Goal: Task Accomplishment & Management: Complete application form

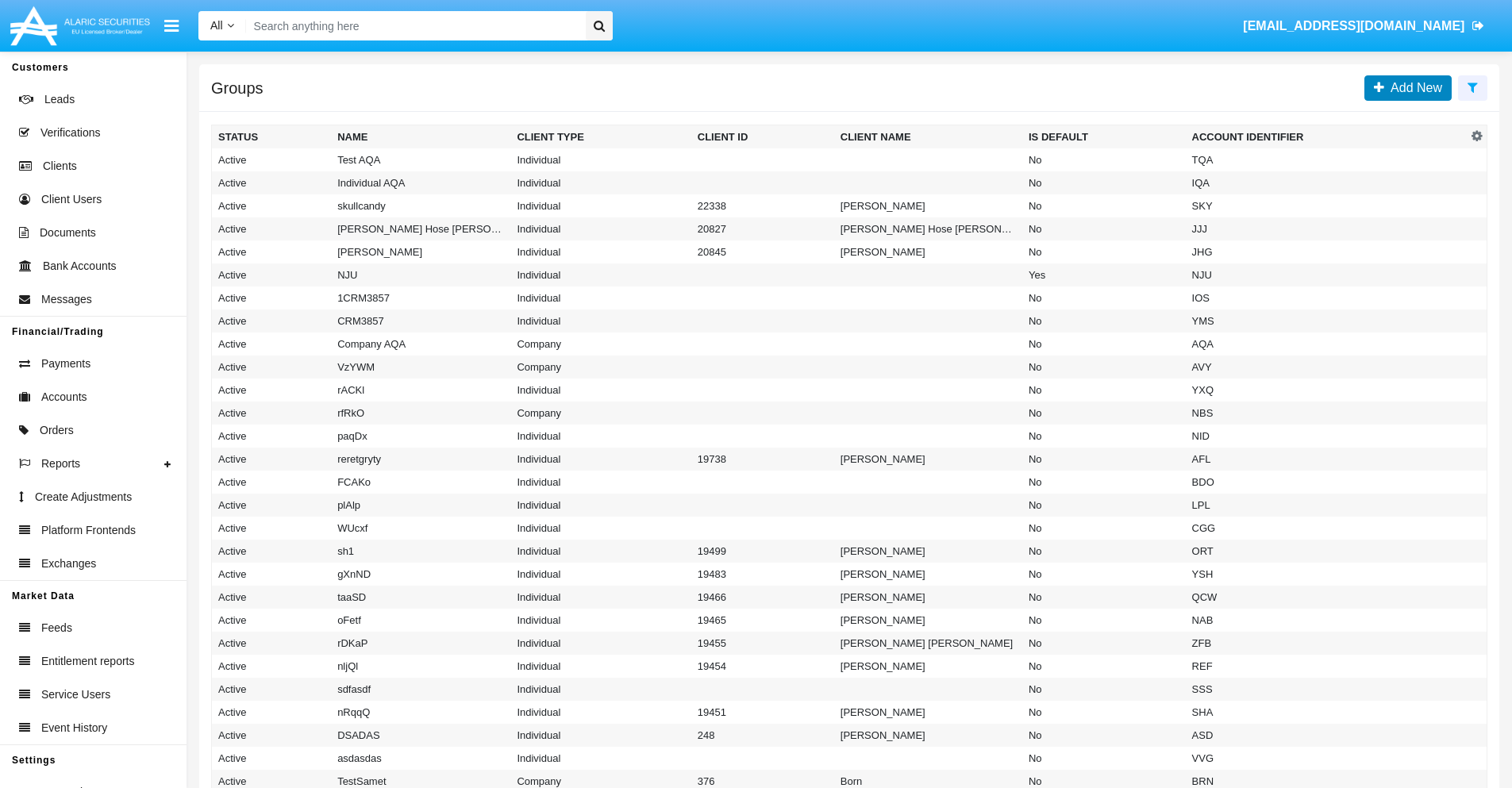
click at [1413, 87] on span "Add New" at bounding box center [1413, 87] width 58 height 13
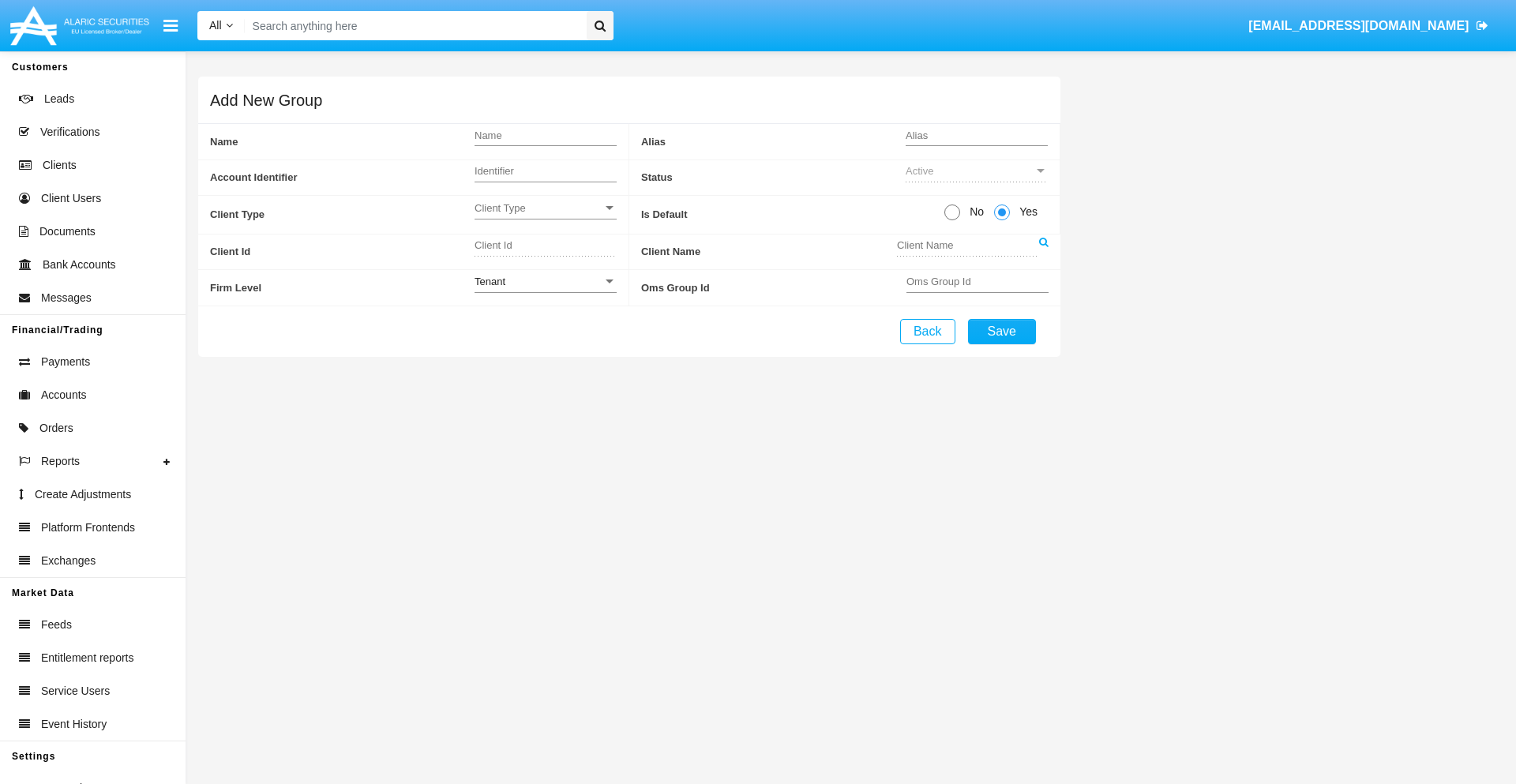
click at [973, 211] on span "No" at bounding box center [973, 211] width 27 height 17
click at [952, 220] on input "No" at bounding box center [951, 220] width 1 height 1
radio input "true"
type input "WSDkN"
type input "X"
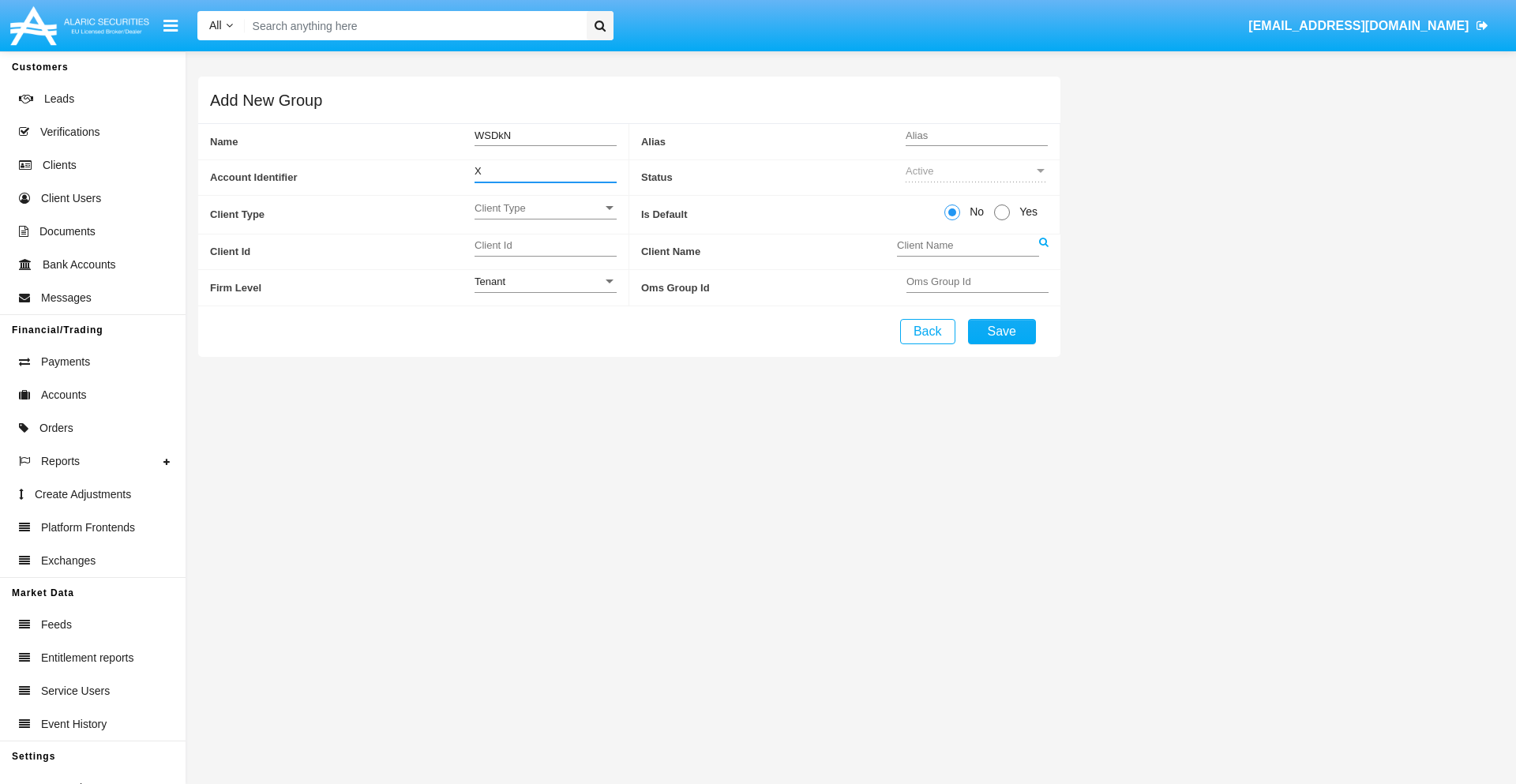
click at [545, 208] on span "Client Type" at bounding box center [538, 207] width 128 height 13
click at [545, 216] on span "Individual" at bounding box center [545, 216] width 142 height 31
click at [545, 281] on div "Tenant" at bounding box center [538, 281] width 128 height 13
click at [545, 289] on span "Tenant" at bounding box center [545, 289] width 142 height 31
type input "EHnYS"
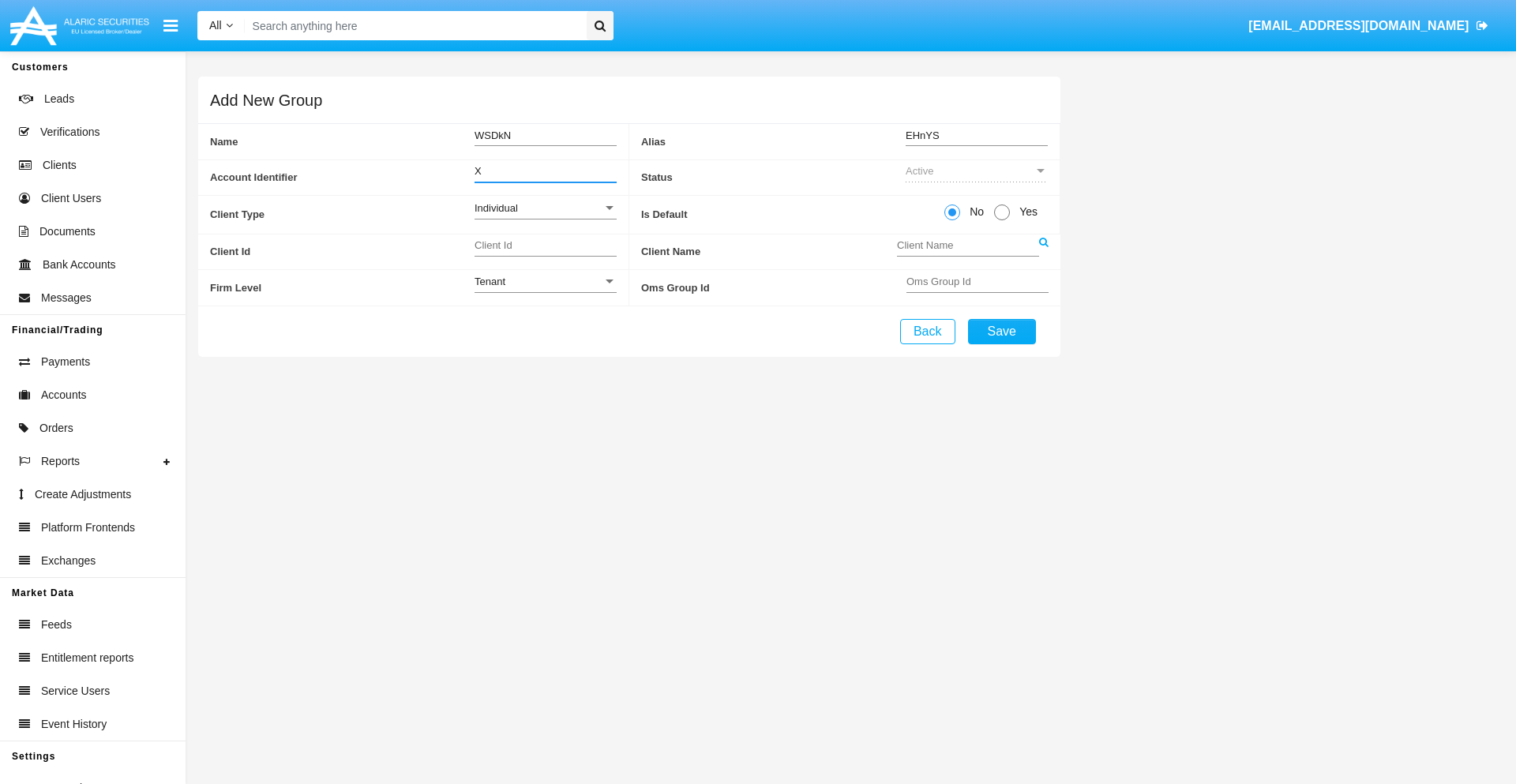
type input "X"
click at [1001, 331] on button "Save" at bounding box center [1002, 331] width 68 height 26
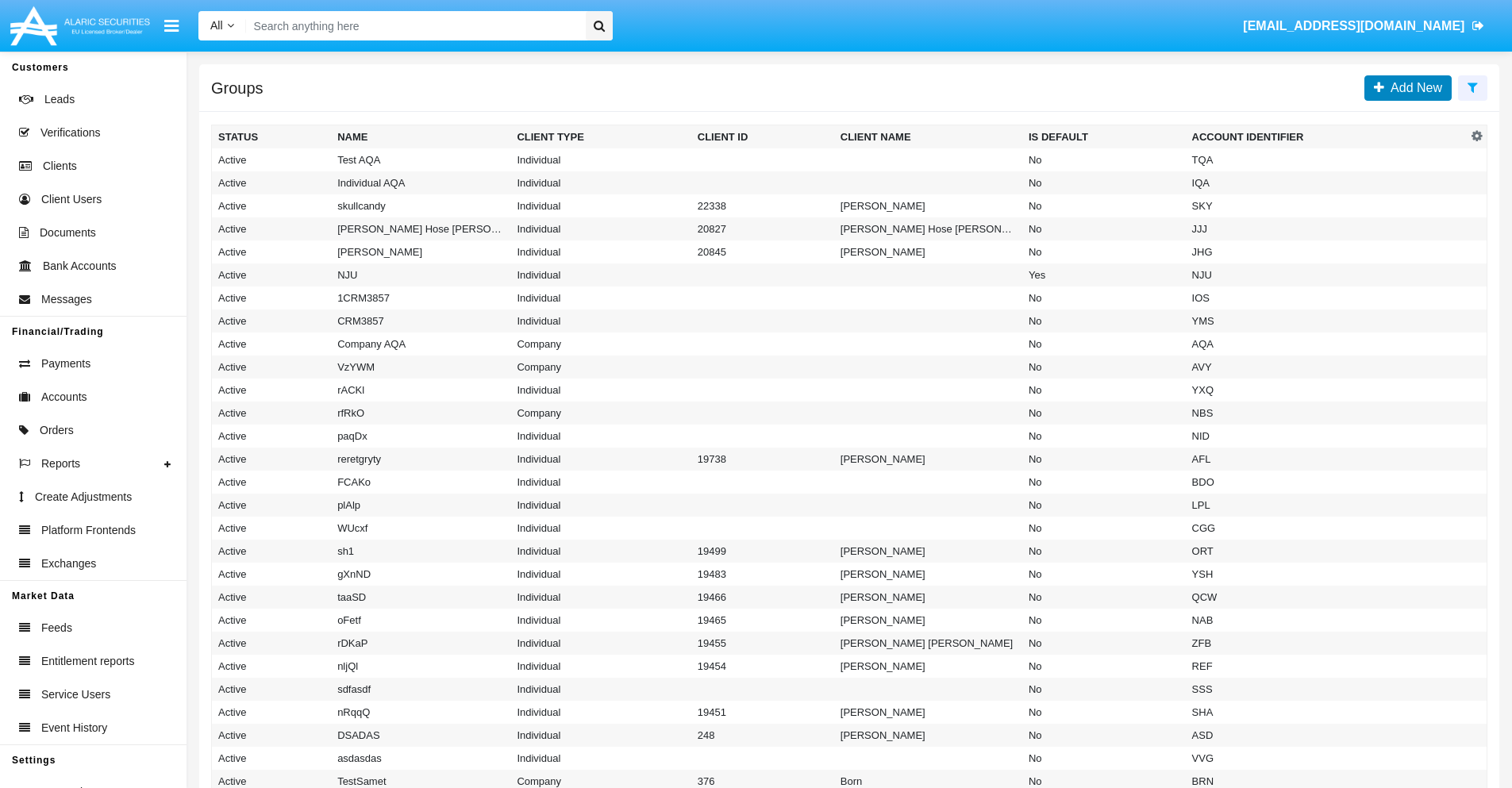
click at [1413, 87] on span "Add New" at bounding box center [1413, 87] width 58 height 13
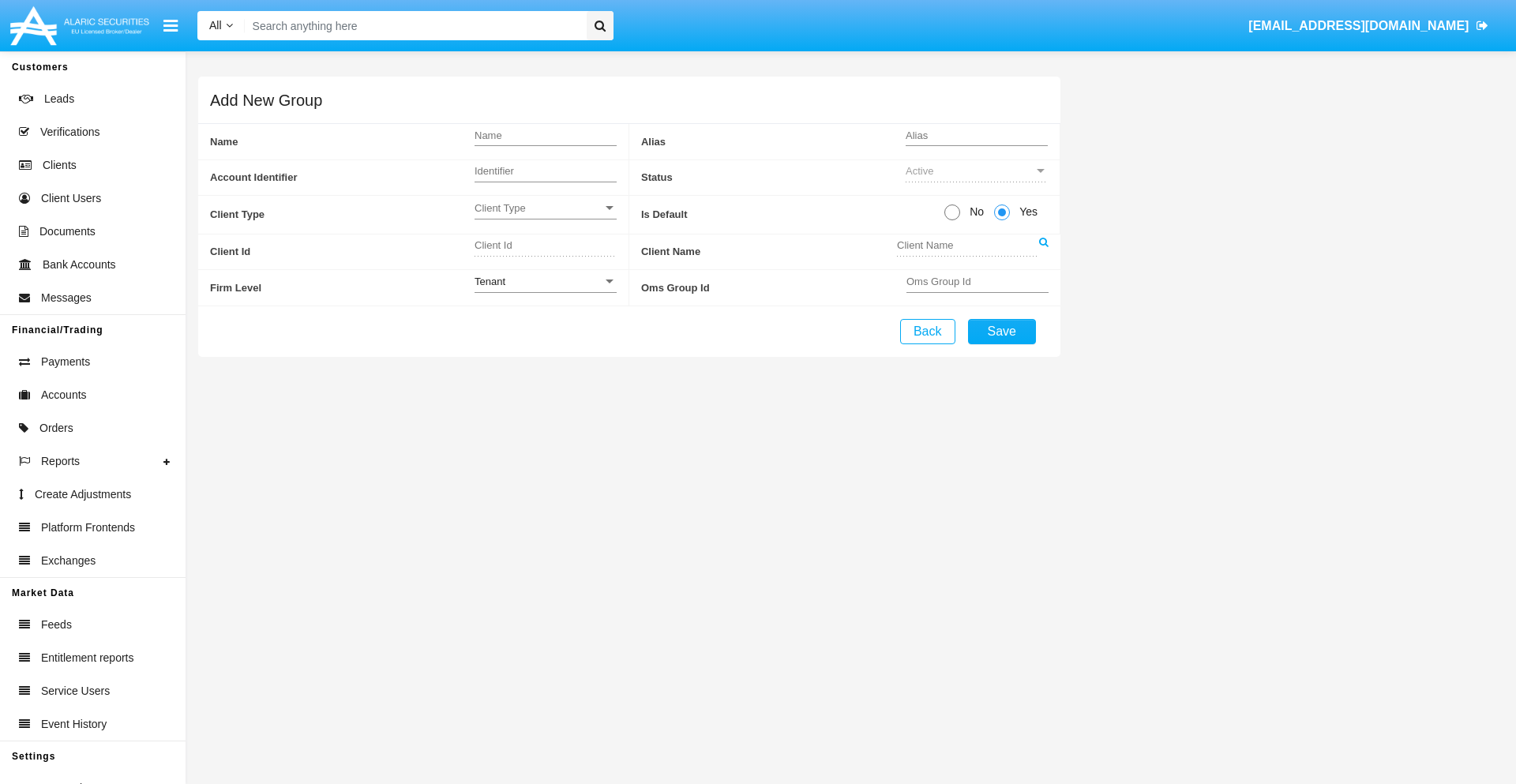
click at [973, 211] on span "No" at bounding box center [973, 211] width 27 height 17
click at [952, 220] on input "No" at bounding box center [951, 220] width 1 height 1
radio input "true"
click at [545, 208] on span "Client Type" at bounding box center [538, 207] width 128 height 13
click at [545, 247] on span "Company" at bounding box center [533, 247] width 117 height 31
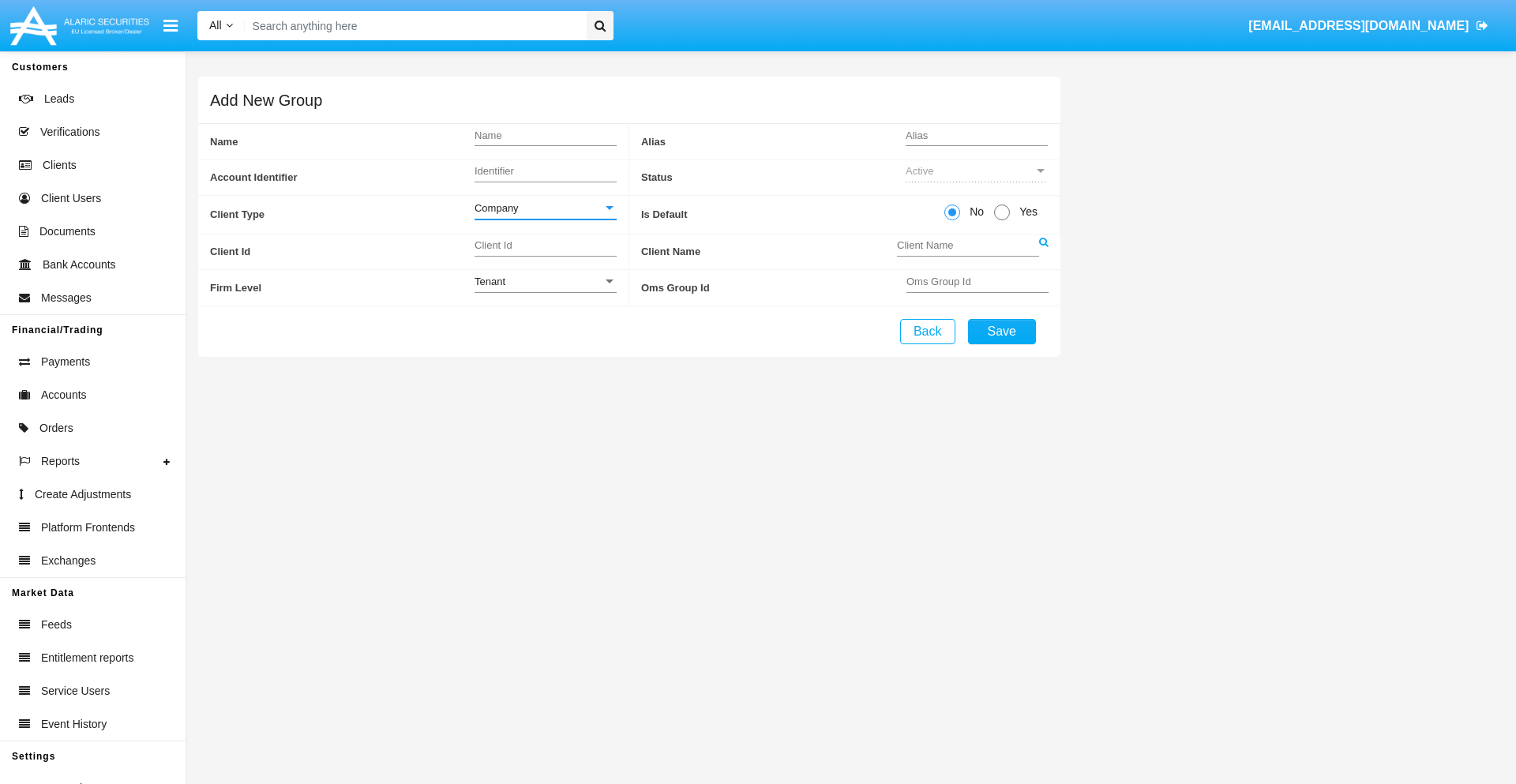
click at [1043, 251] on link at bounding box center [1043, 252] width 10 height 35
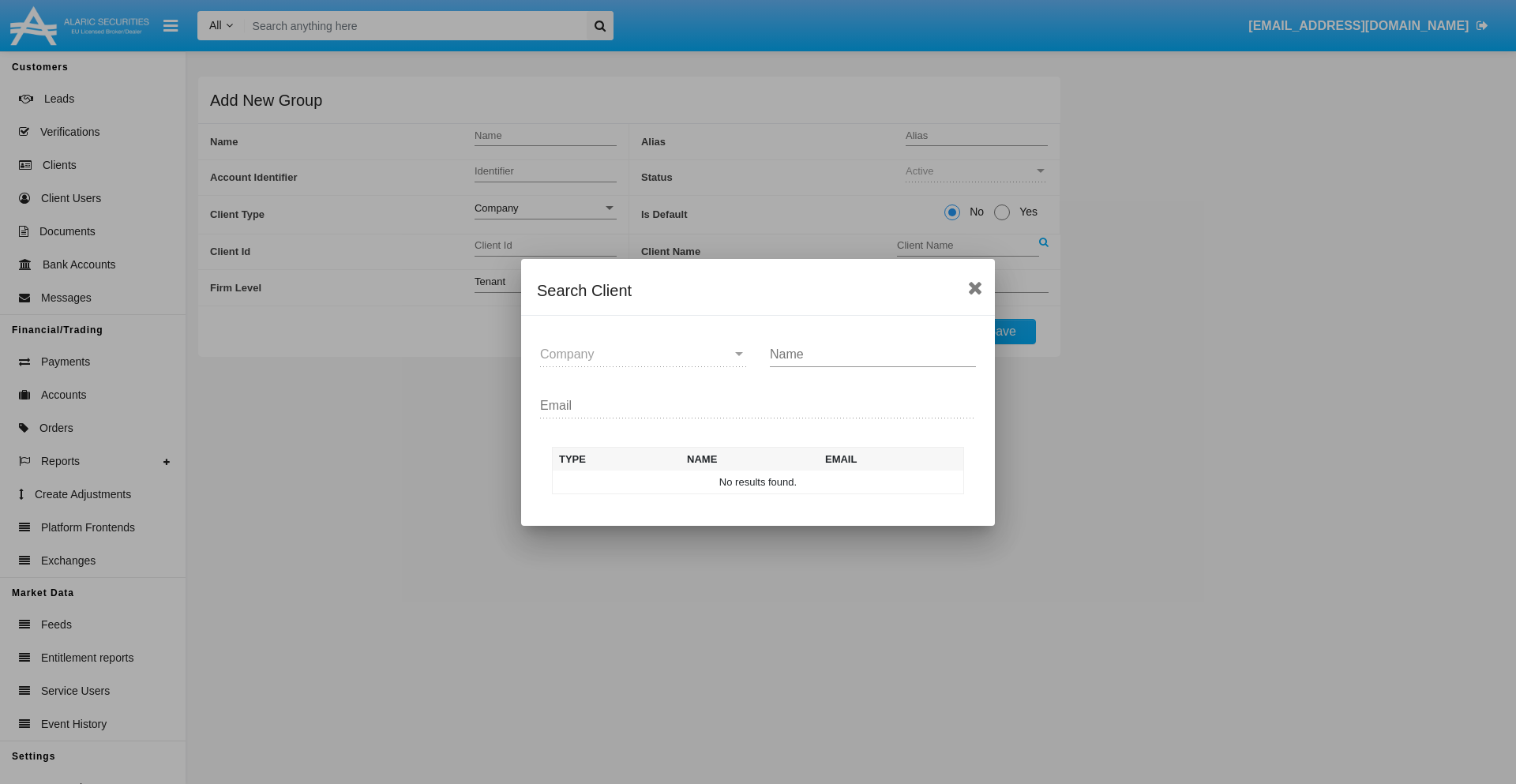
click at [873, 354] on input "Name" at bounding box center [873, 355] width 206 height 14
type input "FlashTurtles"
click at [772, 481] on td "FlashTurtles" at bounding box center [772, 482] width 165 height 24
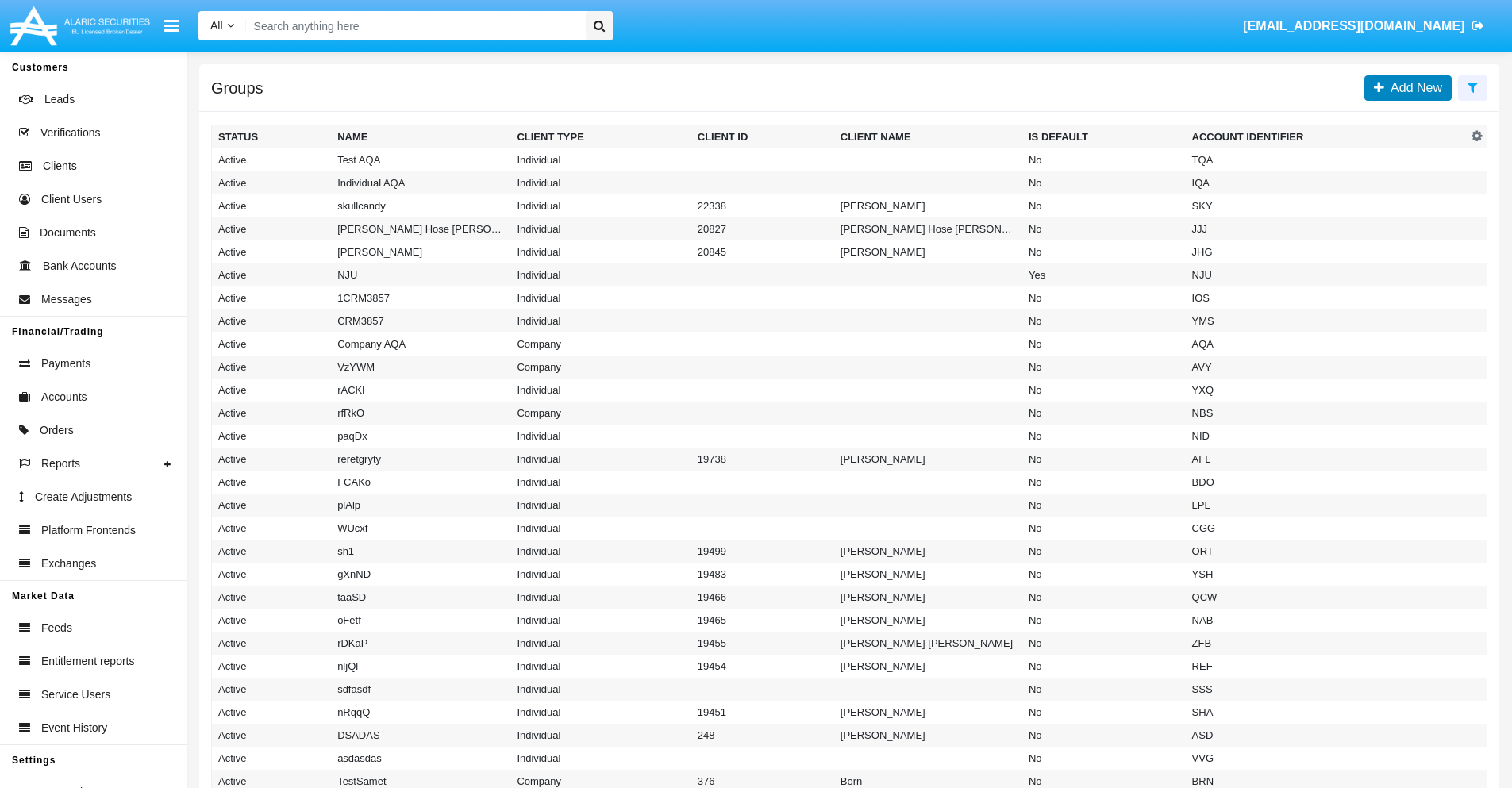
click at [1413, 87] on span "Add New" at bounding box center [1413, 87] width 58 height 13
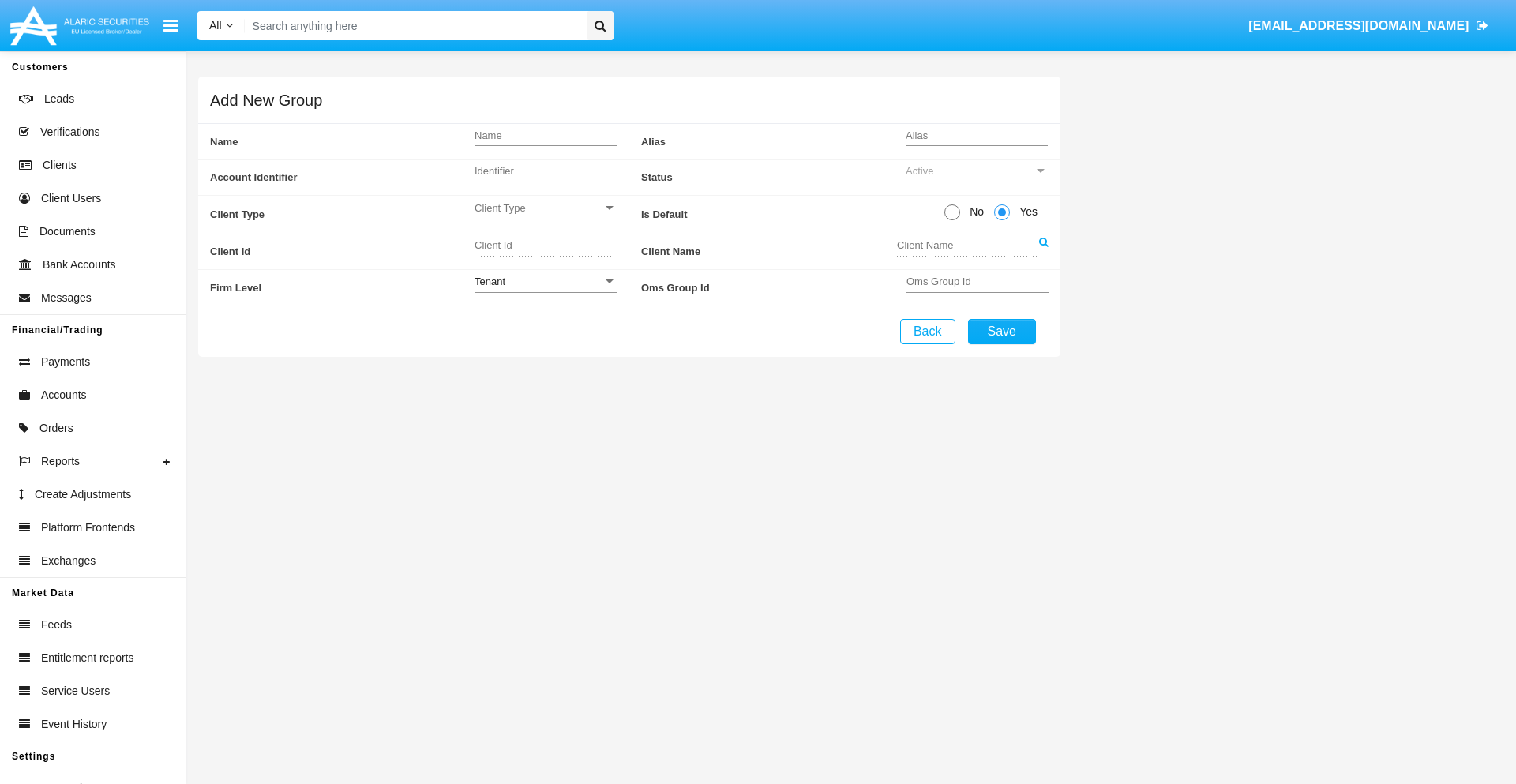
click at [973, 211] on span "No" at bounding box center [973, 211] width 27 height 17
click at [952, 220] on input "No" at bounding box center [951, 220] width 1 height 1
radio input "true"
click at [545, 208] on span "Client Type" at bounding box center [538, 207] width 128 height 13
click at [545, 216] on span "Individual" at bounding box center [545, 216] width 142 height 31
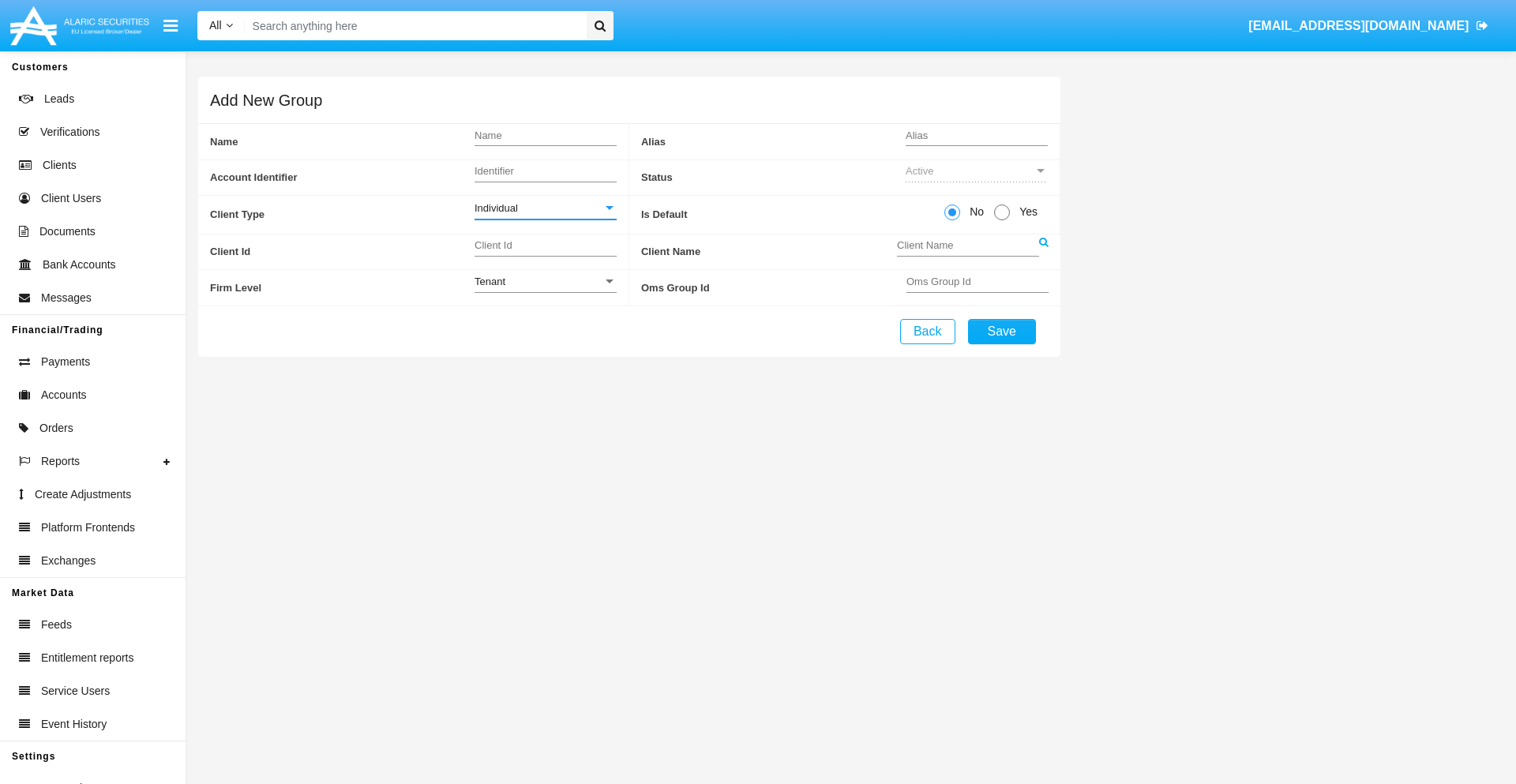
click at [1043, 251] on link at bounding box center [1043, 252] width 10 height 35
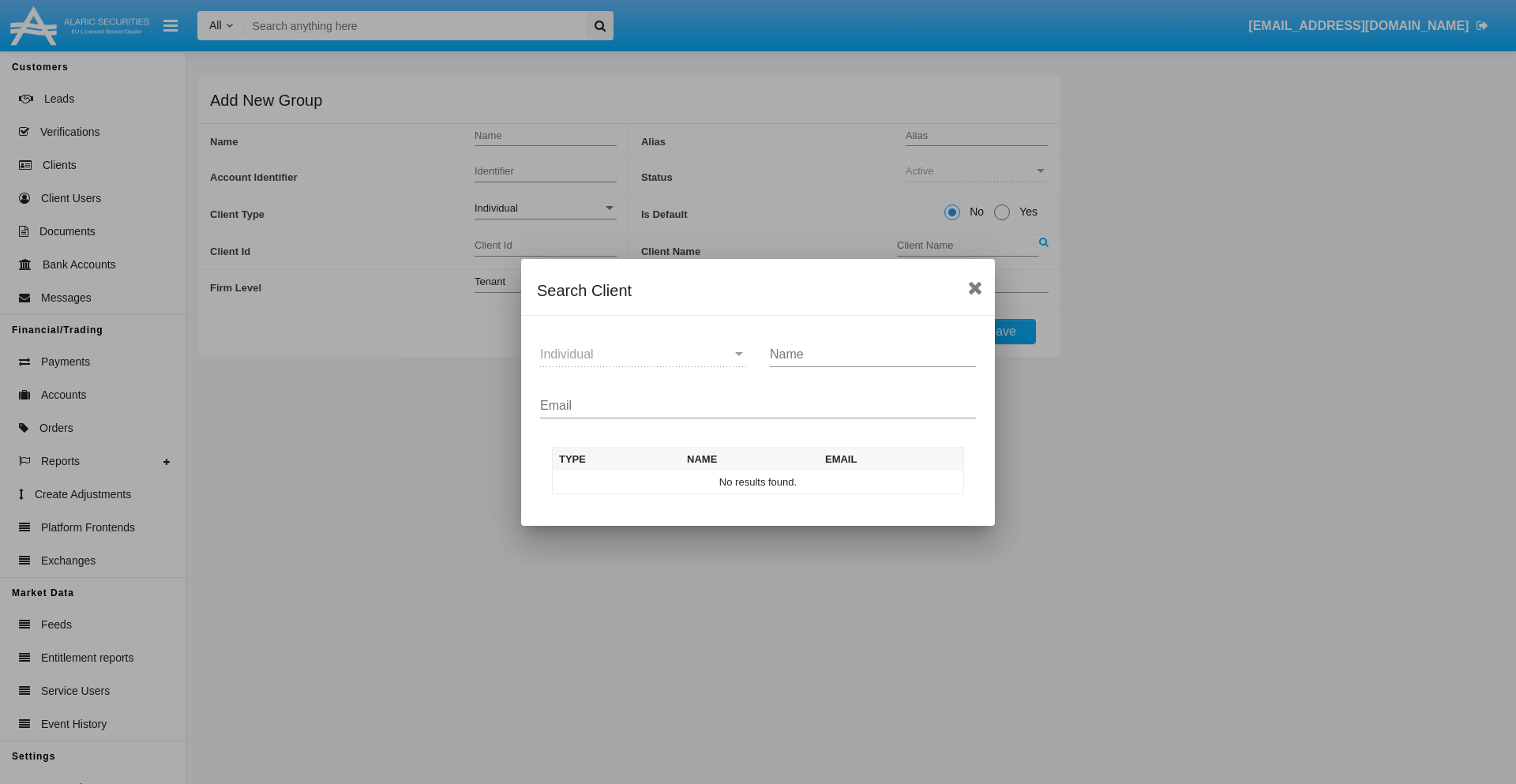
click at [758, 405] on input "Email" at bounding box center [758, 405] width 435 height 14
type input "[EMAIL_ADDRESS][DOMAIN_NAME]"
click at [888, 481] on td "[EMAIL_ADDRESS][DOMAIN_NAME]" at bounding box center [888, 482] width 151 height 24
